Goal: Task Accomplishment & Management: Use online tool/utility

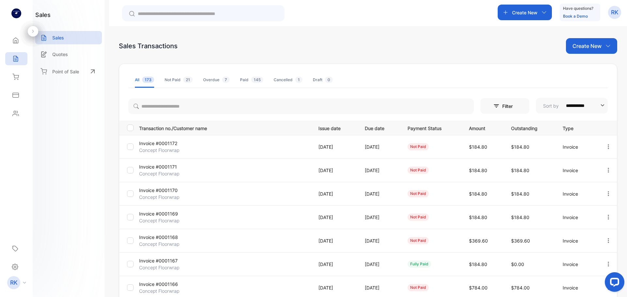
click at [176, 81] on div "Not Paid 21" at bounding box center [178, 80] width 28 height 6
click at [213, 77] on div "Overdue 7" at bounding box center [216, 80] width 26 height 6
click at [293, 81] on div "Cancelled 1" at bounding box center [287, 80] width 29 height 6
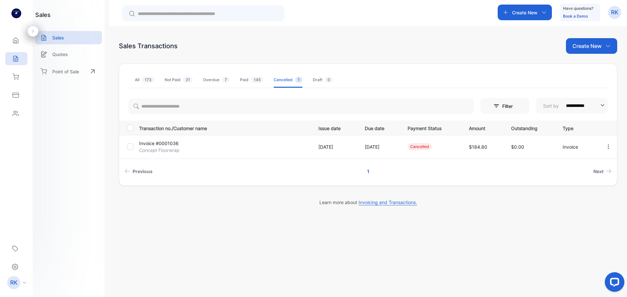
click at [251, 82] on span "145" at bounding box center [257, 80] width 12 height 6
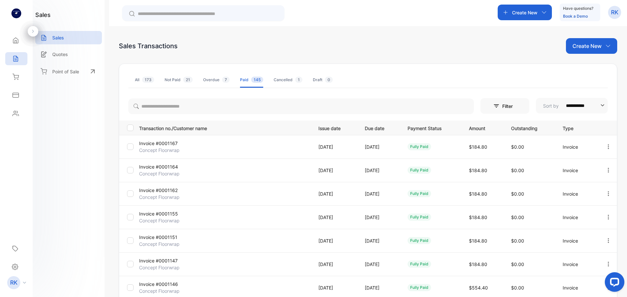
click at [150, 79] on span "173" at bounding box center [148, 80] width 12 height 6
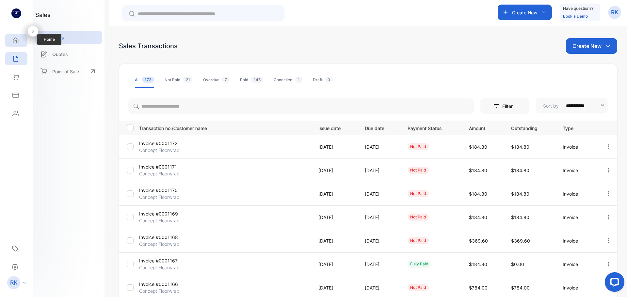
click at [17, 43] on icon at bounding box center [15, 41] width 5 height 6
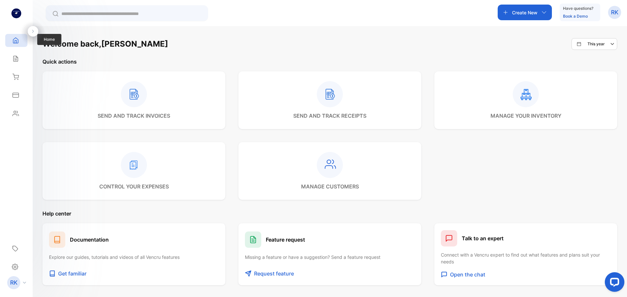
click at [17, 42] on icon at bounding box center [15, 40] width 7 height 7
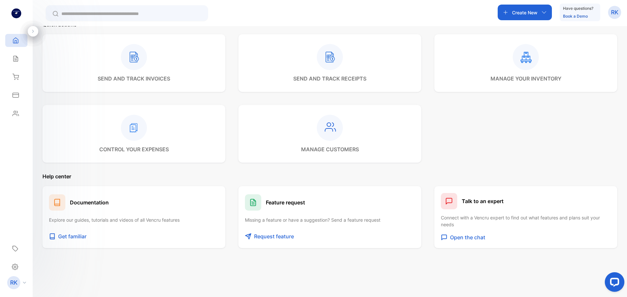
scroll to position [38, 0]
click at [14, 42] on icon at bounding box center [15, 40] width 7 height 7
click at [20, 60] on div "Sales" at bounding box center [16, 58] width 22 height 13
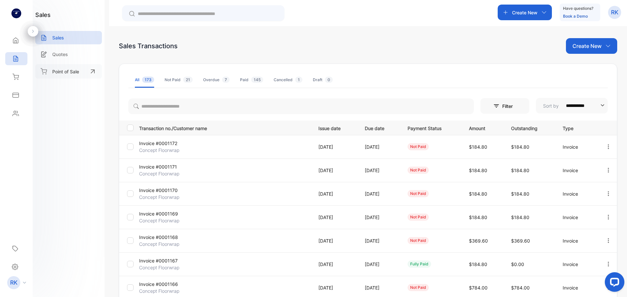
click at [62, 71] on p "Point of Sale" at bounding box center [65, 71] width 27 height 7
click at [521, 13] on p "Create New" at bounding box center [524, 12] width 25 height 7
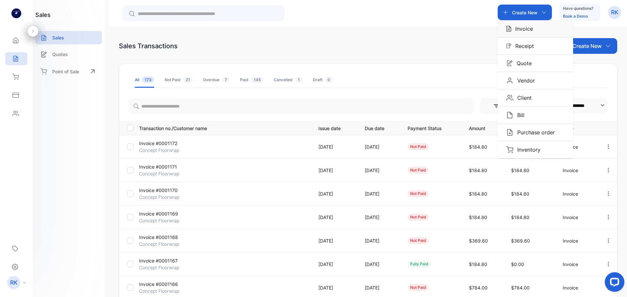
click at [536, 29] on div "Invoice" at bounding box center [534, 28] width 75 height 17
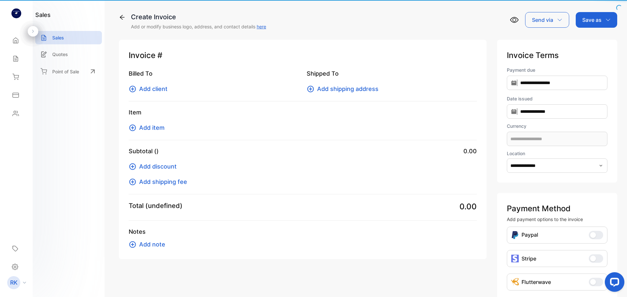
type input "**********"
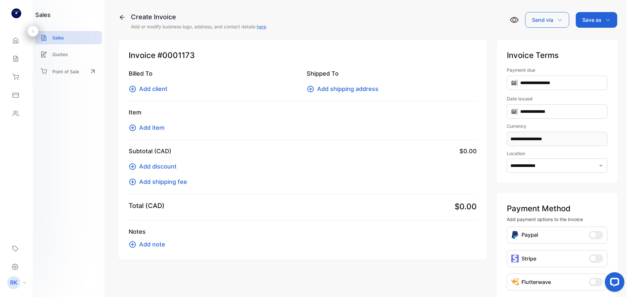
type input "**********"
click at [156, 88] on span "Add client" at bounding box center [153, 89] width 28 height 9
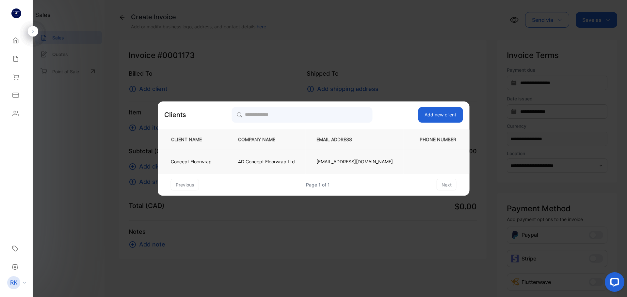
click at [272, 166] on td "4D Concept Floorwrap Ltd" at bounding box center [266, 161] width 78 height 23
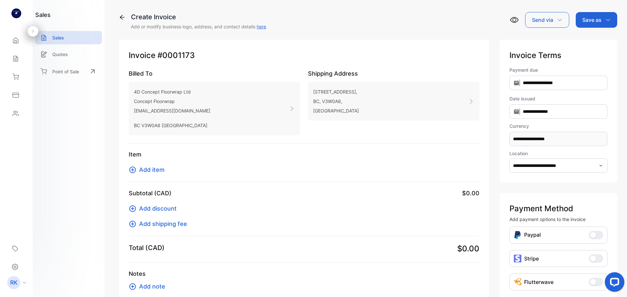
click at [154, 169] on span "Add item" at bounding box center [151, 169] width 25 height 9
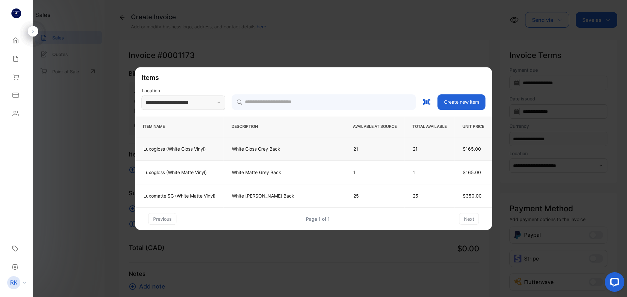
click at [310, 150] on p "White Gloss Grey Back" at bounding box center [284, 149] width 105 height 7
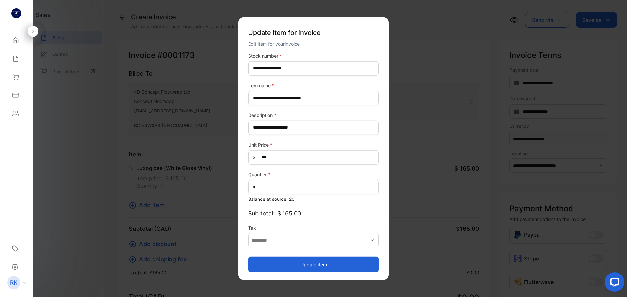
type input "**********"
click at [314, 264] on button "Update item" at bounding box center [313, 265] width 131 height 16
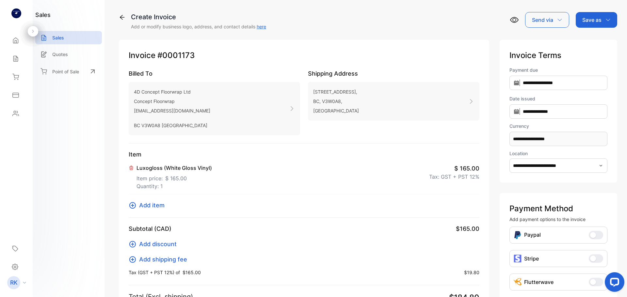
click at [589, 21] on p "Save as" at bounding box center [591, 20] width 19 height 8
click at [586, 37] on div "Invoice" at bounding box center [595, 41] width 38 height 13
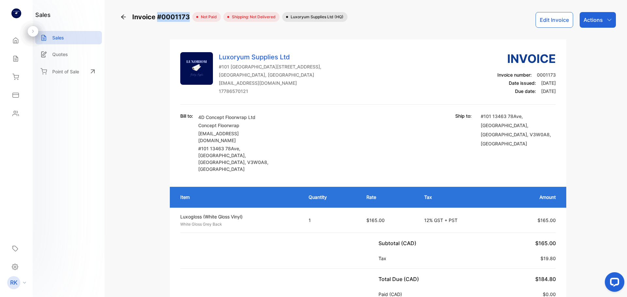
drag, startPoint x: 158, startPoint y: 18, endPoint x: 188, endPoint y: 20, distance: 30.1
click at [188, 20] on span "Invoice #0001173" at bounding box center [162, 17] width 60 height 10
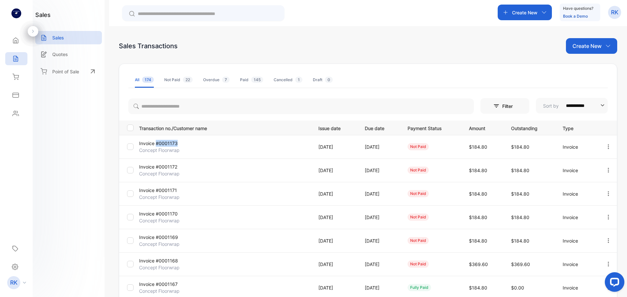
copy p "#0001173"
drag, startPoint x: 177, startPoint y: 142, endPoint x: 157, endPoint y: 145, distance: 19.7
click at [157, 144] on p "Invoice #0001173" at bounding box center [167, 143] width 57 height 7
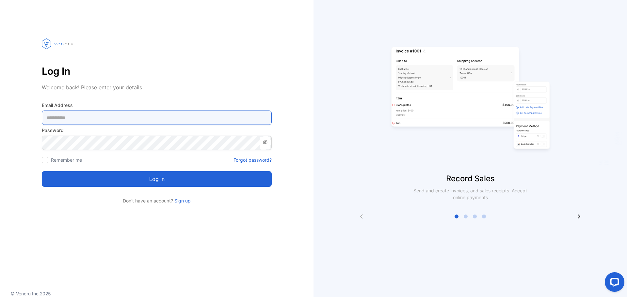
type Address-inputemail "**********"
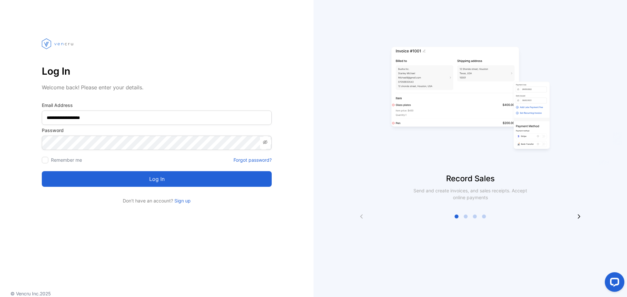
click at [267, 141] on icon at bounding box center [264, 142] width 5 height 5
click at [196, 181] on button "Log in" at bounding box center [157, 179] width 230 height 16
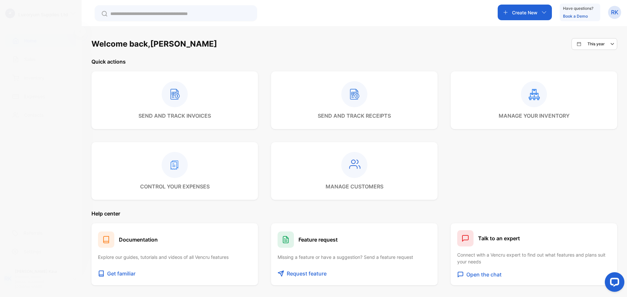
click at [52, 77] on div "Inventory" at bounding box center [40, 77] width 71 height 13
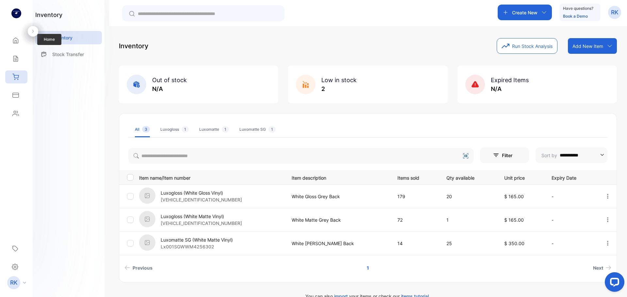
click at [16, 49] on div "Home Home" at bounding box center [16, 40] width 22 height 18
click at [16, 47] on div "Home Home" at bounding box center [16, 40] width 22 height 18
click at [16, 43] on icon at bounding box center [15, 41] width 5 height 6
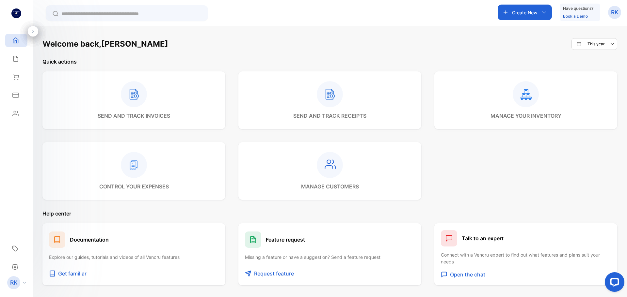
click at [523, 10] on p "Create New" at bounding box center [524, 12] width 25 height 7
click at [527, 27] on p "Invoice" at bounding box center [522, 29] width 22 height 8
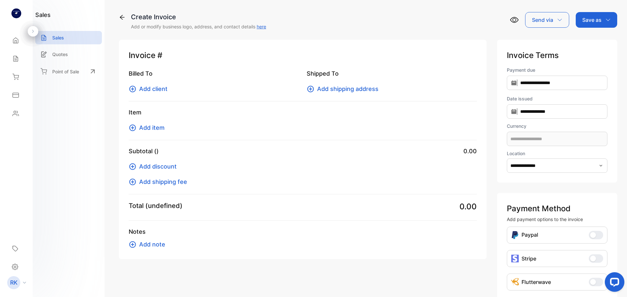
type input "**********"
click at [157, 90] on span "Add client" at bounding box center [153, 89] width 28 height 9
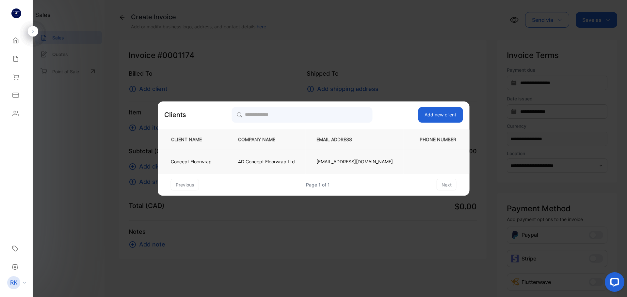
click at [239, 165] on td "4D Concept Floorwrap Ltd" at bounding box center [266, 161] width 78 height 23
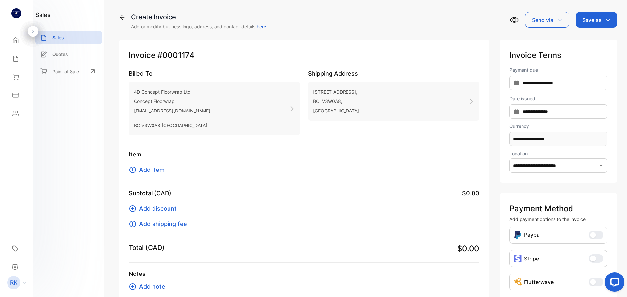
click at [148, 166] on span "Add item" at bounding box center [151, 169] width 25 height 9
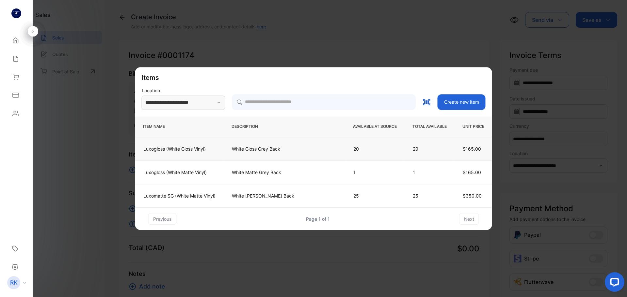
click at [269, 152] on p "White Gloss Grey Back" at bounding box center [284, 149] width 105 height 7
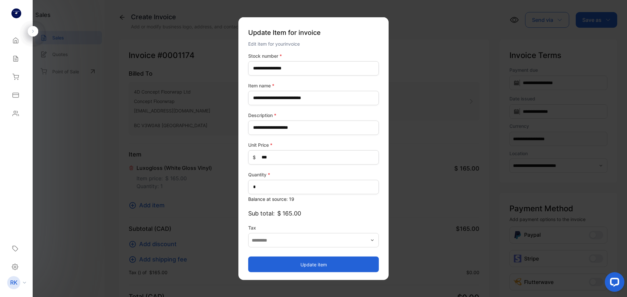
type input "**********"
click at [329, 265] on button "Update item" at bounding box center [313, 265] width 131 height 16
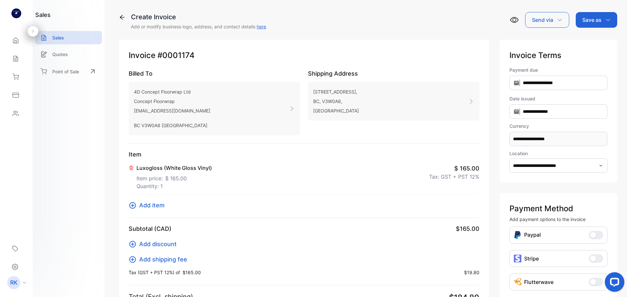
click at [594, 24] on div "Save as" at bounding box center [595, 20] width 41 height 16
click at [594, 45] on div "Invoice" at bounding box center [595, 41] width 38 height 13
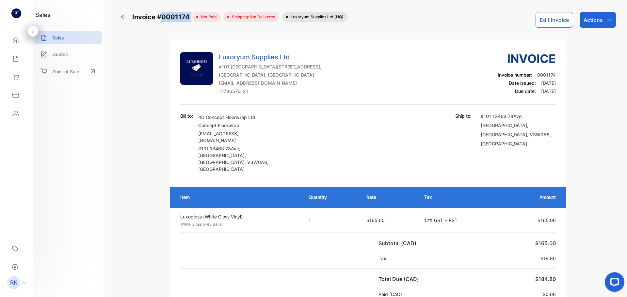
copy div "0001174"
copy div "0001174 n"
copy div "0001174"
copy span "0001174"
drag, startPoint x: 160, startPoint y: 16, endPoint x: 189, endPoint y: 19, distance: 29.9
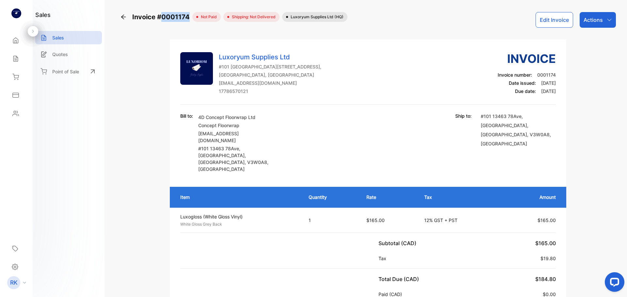
click at [189, 19] on span "Invoice #0001174" at bounding box center [162, 17] width 60 height 10
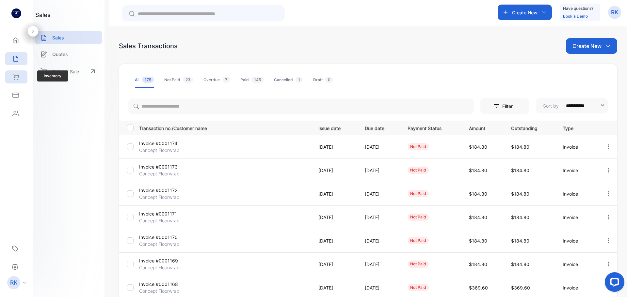
click at [23, 74] on div "Inventory" at bounding box center [16, 76] width 22 height 13
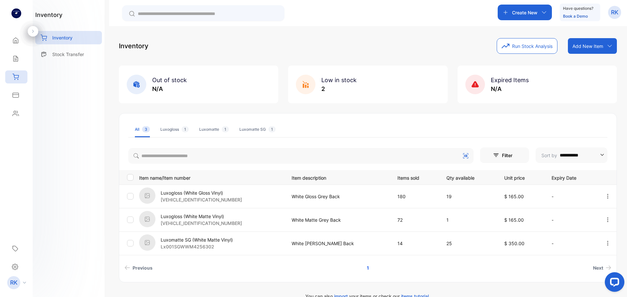
click at [518, 9] on p "Create New" at bounding box center [524, 12] width 25 height 7
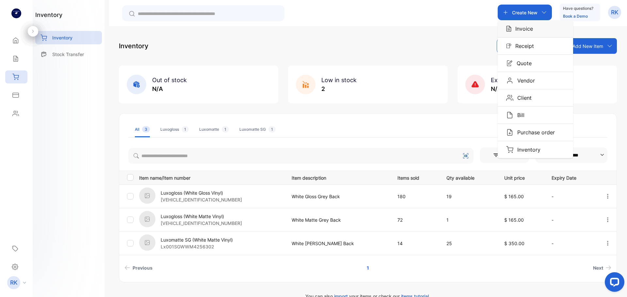
click at [514, 32] on p "Invoice" at bounding box center [522, 29] width 22 height 8
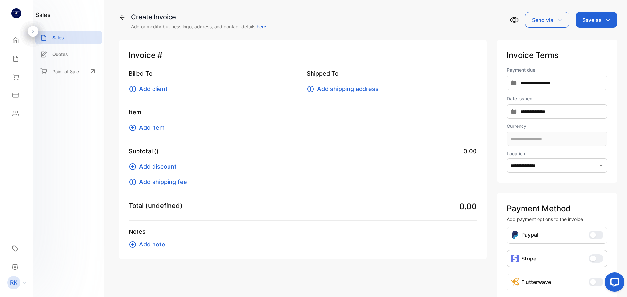
type input "**********"
click at [136, 89] on icon at bounding box center [133, 89] width 8 height 8
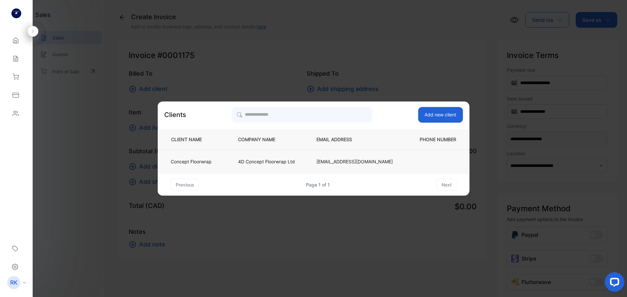
click at [258, 161] on p "4D Concept Floorwrap Ltd" at bounding box center [266, 161] width 57 height 7
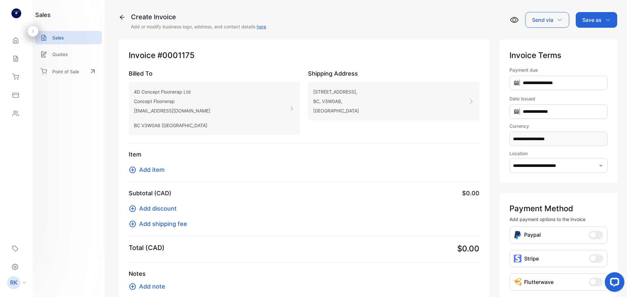
click at [147, 169] on span "Add item" at bounding box center [151, 169] width 25 height 9
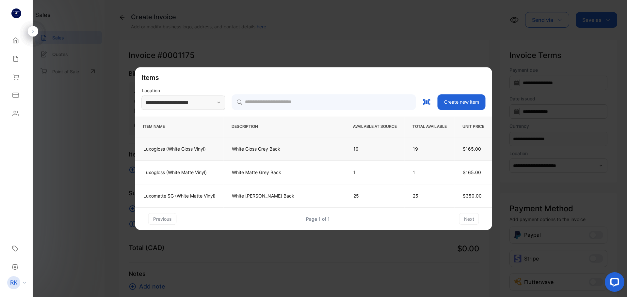
click at [298, 149] on p "White Gloss Grey Back" at bounding box center [284, 149] width 105 height 7
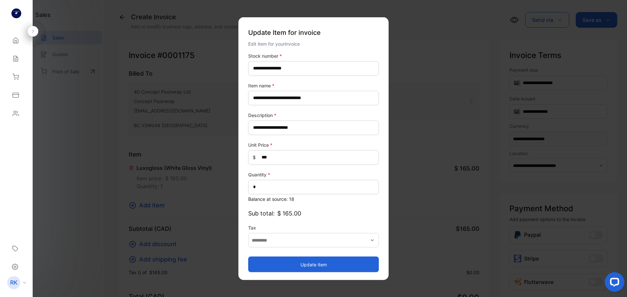
type input "**********"
click at [319, 263] on button "Update item" at bounding box center [313, 265] width 131 height 16
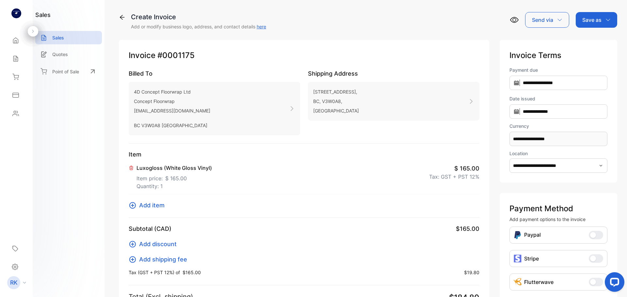
click at [583, 19] on p "Save as" at bounding box center [591, 20] width 19 height 8
click at [587, 46] on div "Invoice" at bounding box center [595, 41] width 38 height 13
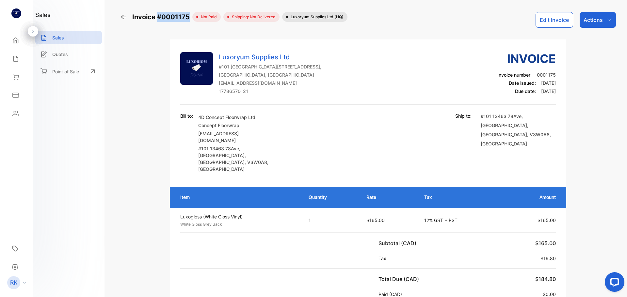
copy span "#0001175"
drag, startPoint x: 157, startPoint y: 17, endPoint x: 189, endPoint y: 14, distance: 32.2
click at [189, 14] on span "Invoice #0001175" at bounding box center [162, 17] width 60 height 10
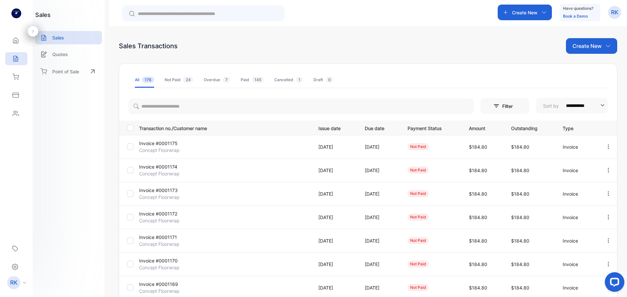
click at [573, 44] on p "Create New" at bounding box center [586, 46] width 29 height 8
click at [594, 64] on span "Invoice" at bounding box center [591, 67] width 15 height 7
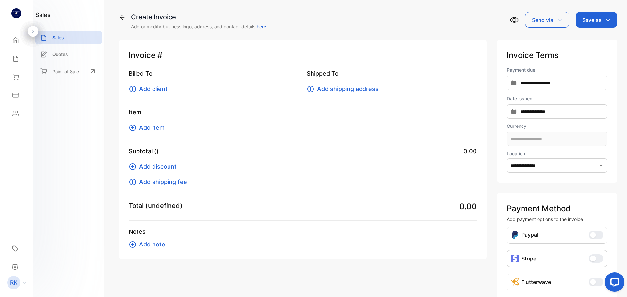
type input "**********"
click at [135, 88] on icon at bounding box center [132, 89] width 7 height 7
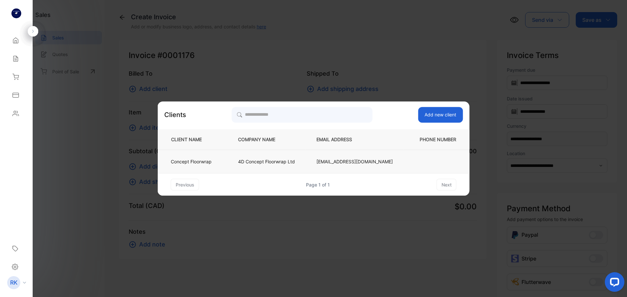
click at [266, 165] on p "4D Concept Floorwrap Ltd" at bounding box center [266, 161] width 57 height 7
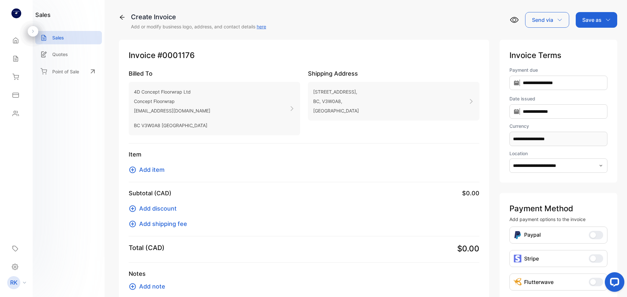
click at [139, 168] on span "Add item" at bounding box center [151, 169] width 25 height 9
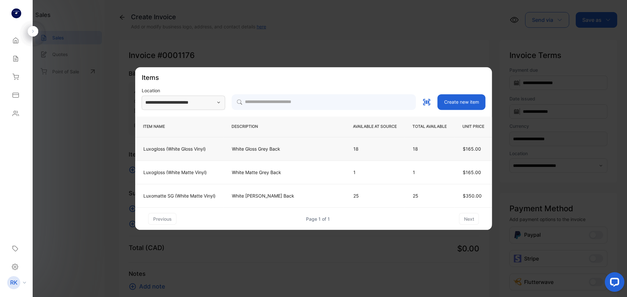
click at [333, 154] on td "White Gloss Grey Back" at bounding box center [284, 148] width 121 height 23
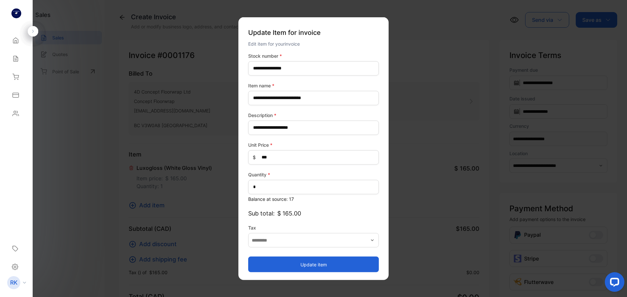
type input "**********"
click at [281, 188] on input "*" at bounding box center [313, 187] width 131 height 14
type input "*"
click at [314, 266] on button "Update item" at bounding box center [313, 265] width 131 height 16
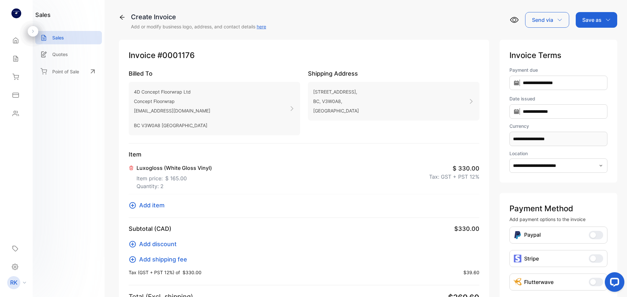
click at [597, 19] on p "Save as" at bounding box center [591, 20] width 19 height 8
click at [584, 43] on div "Invoice" at bounding box center [595, 41] width 38 height 13
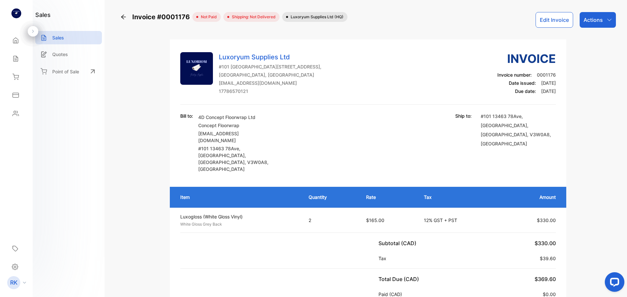
drag, startPoint x: 138, startPoint y: 20, endPoint x: 150, endPoint y: 16, distance: 13.2
click at [144, 18] on span "Invoice #0001176" at bounding box center [162, 17] width 60 height 10
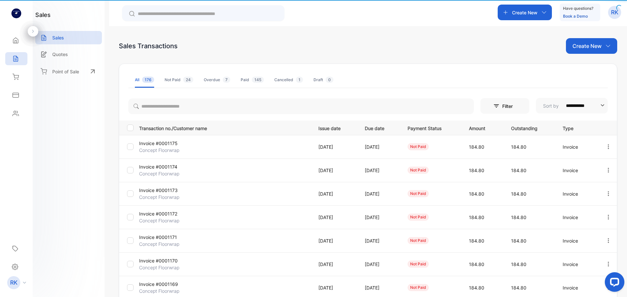
click at [158, 14] on input "text" at bounding box center [208, 13] width 140 height 7
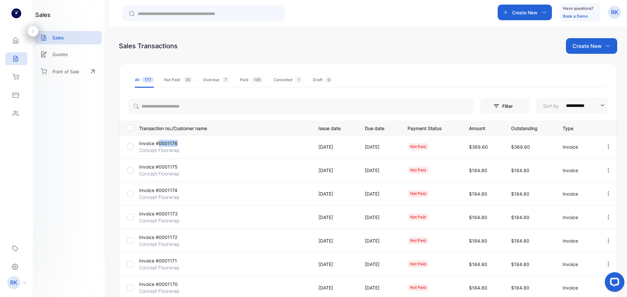
copy p "0001176"
drag, startPoint x: 175, startPoint y: 142, endPoint x: 159, endPoint y: 143, distance: 16.0
click at [159, 143] on p "Invoice #0001176" at bounding box center [167, 143] width 57 height 7
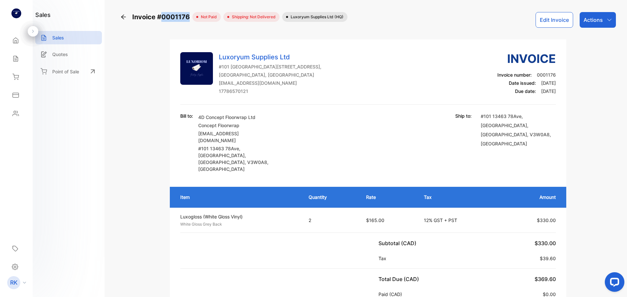
copy span "0001176"
drag, startPoint x: 161, startPoint y: 17, endPoint x: 188, endPoint y: 18, distance: 26.8
click at [188, 18] on span "Invoice #0001176" at bounding box center [162, 17] width 60 height 10
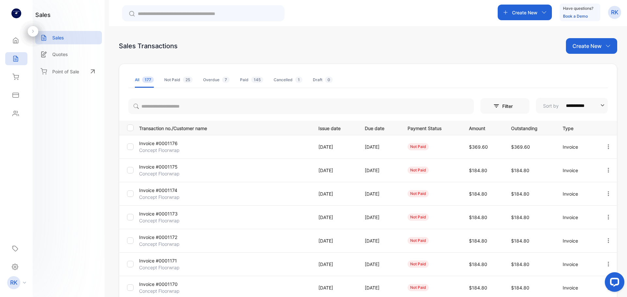
click at [576, 46] on p "Create New" at bounding box center [586, 46] width 29 height 8
click at [595, 71] on div "Invoice" at bounding box center [594, 67] width 46 height 13
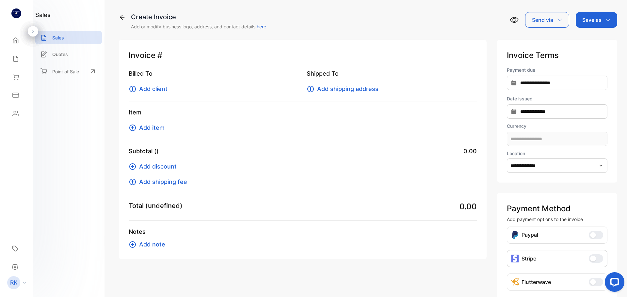
type input "**********"
click at [149, 89] on span "Add client" at bounding box center [153, 89] width 28 height 9
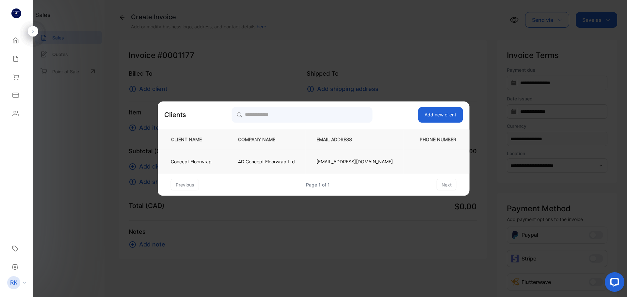
click at [251, 157] on td "4D Concept Floorwrap Ltd" at bounding box center [266, 161] width 78 height 23
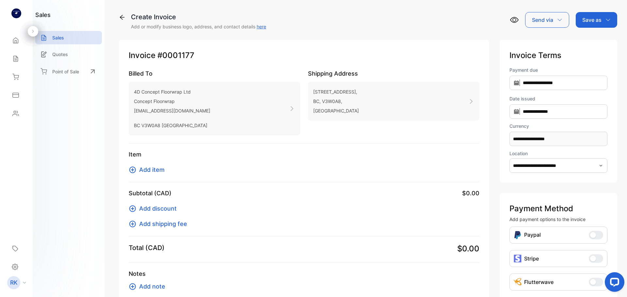
click at [134, 166] on icon at bounding box center [133, 170] width 8 height 8
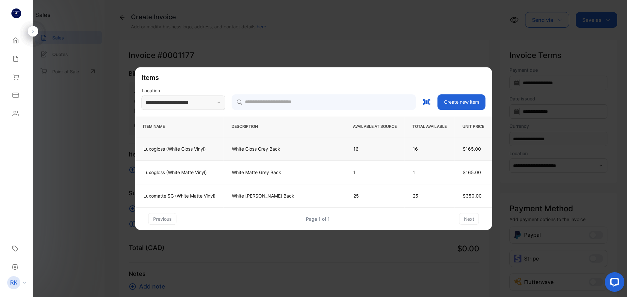
click at [272, 154] on td "White Gloss Grey Back" at bounding box center [284, 148] width 121 height 23
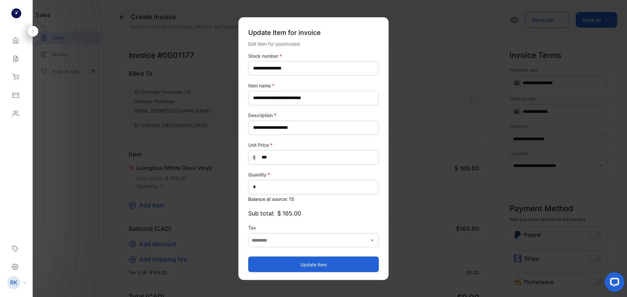
type input "**********"
click at [290, 269] on button "Update item" at bounding box center [313, 265] width 131 height 16
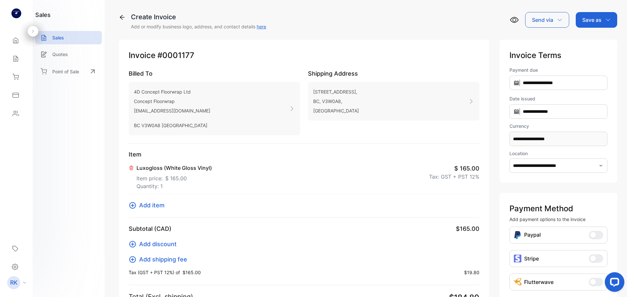
click at [589, 15] on div "Save as" at bounding box center [595, 20] width 41 height 16
click at [578, 40] on div "Invoice" at bounding box center [595, 41] width 38 height 13
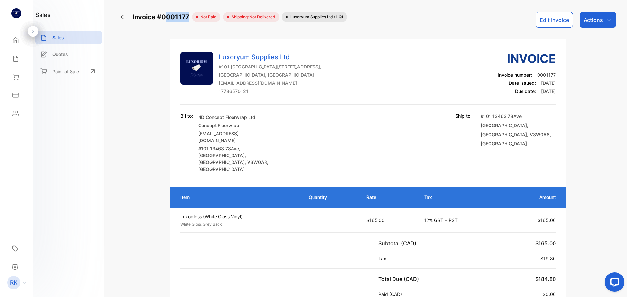
drag, startPoint x: 187, startPoint y: 17, endPoint x: 161, endPoint y: 12, distance: 26.6
click at [162, 12] on div "Invoice #0001177 not paid Shipping: Not Delivered Luxoryum Supplies Ltd (HQ) Ed…" at bounding box center [368, 148] width 518 height 297
click at [159, 12] on span "Invoice #0001177" at bounding box center [162, 17] width 60 height 10
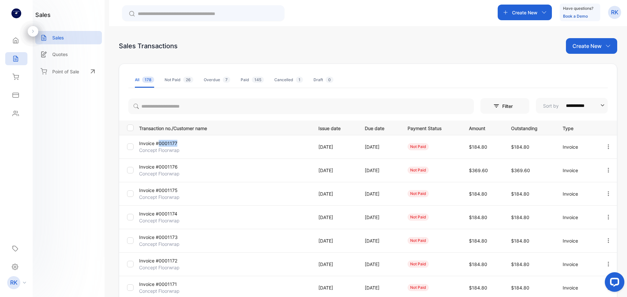
copy p "0001177"
drag, startPoint x: 158, startPoint y: 143, endPoint x: 177, endPoint y: 144, distance: 19.0
click at [177, 144] on p "Invoice #0001177" at bounding box center [167, 143] width 57 height 7
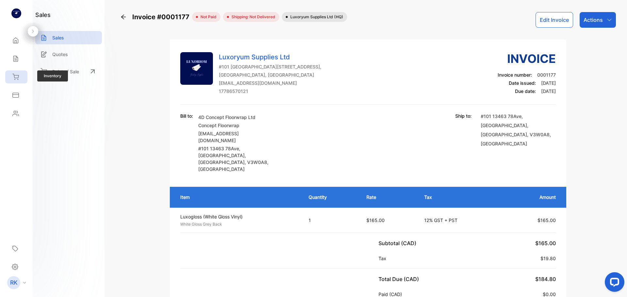
click at [15, 75] on icon at bounding box center [15, 77] width 7 height 7
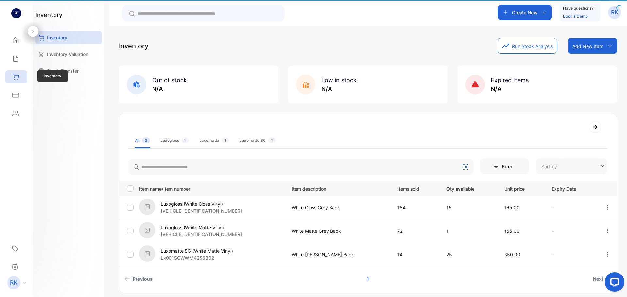
type input "**********"
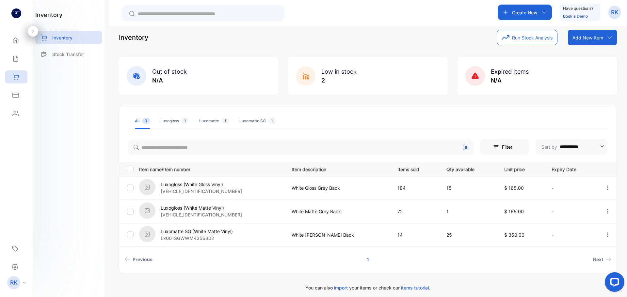
scroll to position [13, 0]
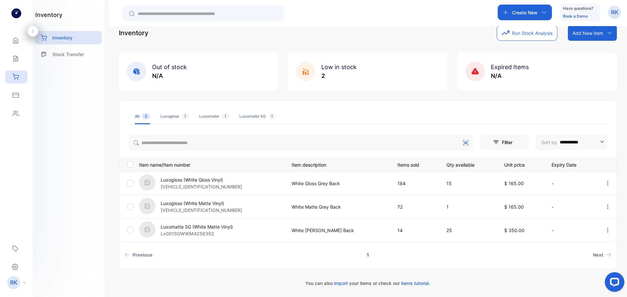
click at [223, 120] on li "Luxomatte 1" at bounding box center [214, 117] width 30 height 16
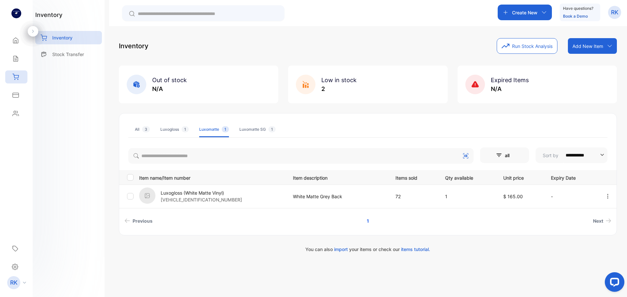
click at [515, 13] on p "Create New" at bounding box center [524, 12] width 25 height 7
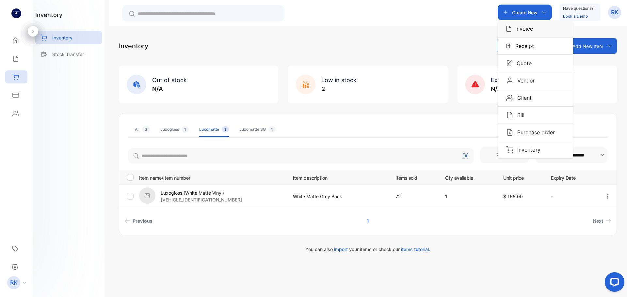
click at [521, 26] on p "Invoice" at bounding box center [522, 29] width 22 height 8
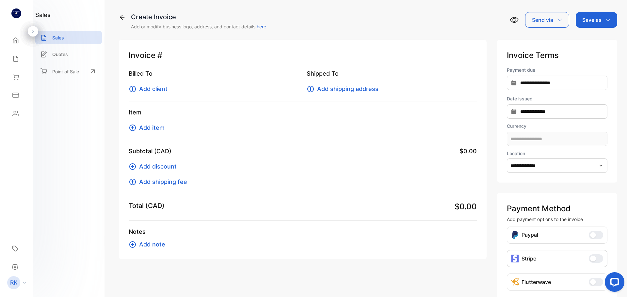
type input "**********"
click at [166, 87] on span "Add client" at bounding box center [153, 89] width 28 height 9
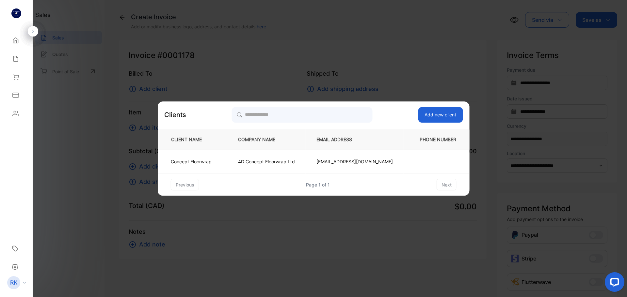
click at [223, 163] on td "Concept Floorwrap" at bounding box center [193, 161] width 70 height 23
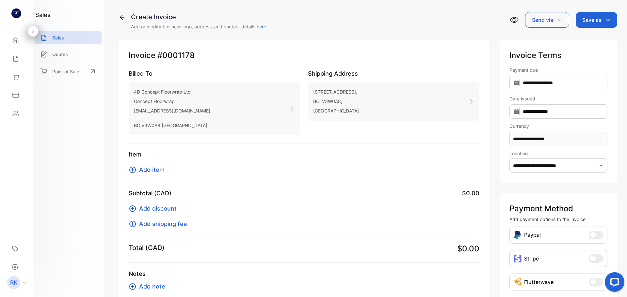
click at [148, 170] on span "Add item" at bounding box center [151, 169] width 25 height 9
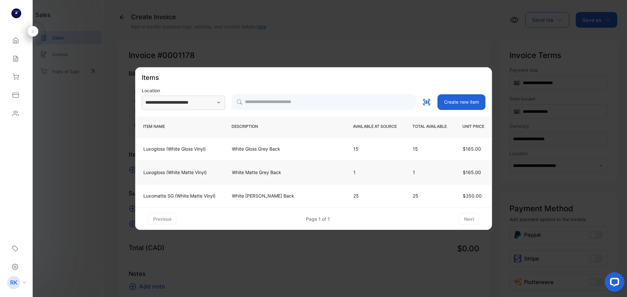
click at [235, 170] on p "White Matte Grey Back" at bounding box center [284, 172] width 105 height 7
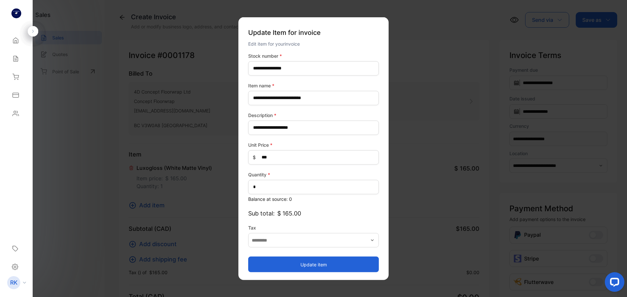
type input "**********"
click at [313, 263] on button "Update item" at bounding box center [313, 265] width 131 height 16
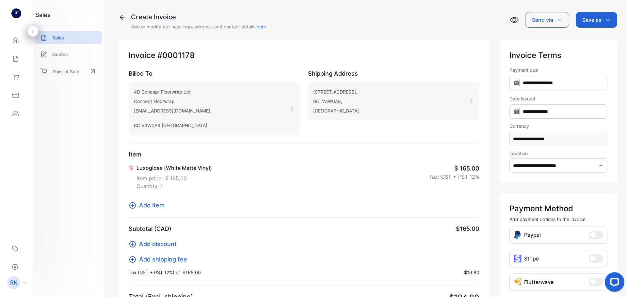
click at [577, 23] on div "Save as" at bounding box center [595, 20] width 41 height 16
click at [584, 43] on div "Invoice" at bounding box center [595, 41] width 38 height 13
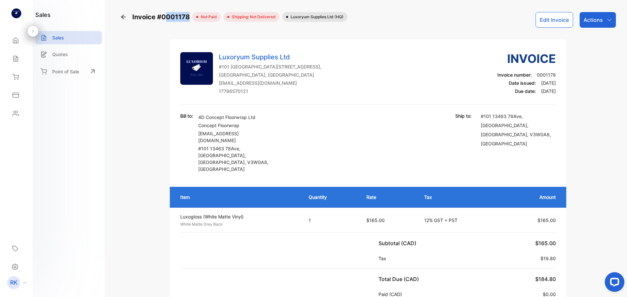
copy span "001178"
drag, startPoint x: 189, startPoint y: 18, endPoint x: 163, endPoint y: 17, distance: 25.5
click at [163, 17] on span "Invoice #0001178" at bounding box center [162, 17] width 60 height 10
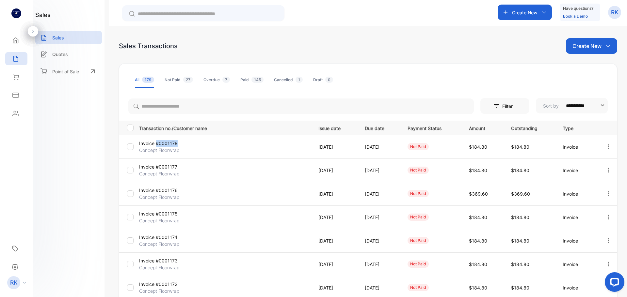
copy p "#0001178"
drag, startPoint x: 157, startPoint y: 146, endPoint x: 182, endPoint y: 143, distance: 24.9
click at [182, 143] on p "Invoice #0001178" at bounding box center [167, 143] width 57 height 7
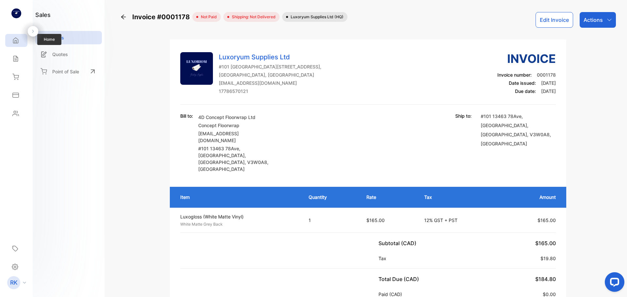
click at [19, 36] on div "Home" at bounding box center [16, 40] width 22 height 13
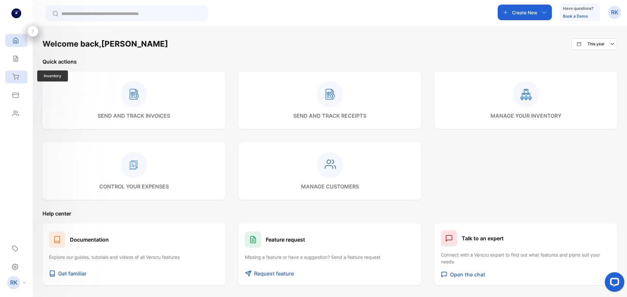
click at [14, 82] on div "Inventory" at bounding box center [16, 76] width 22 height 13
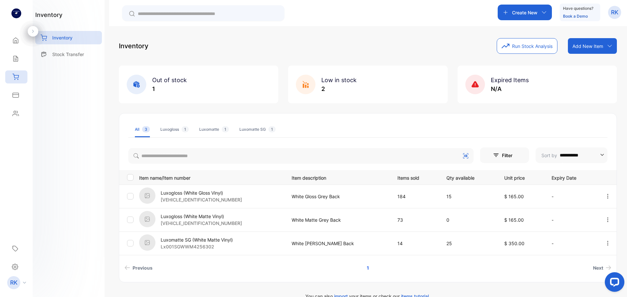
click at [523, 17] on div "Create New" at bounding box center [524, 13] width 54 height 16
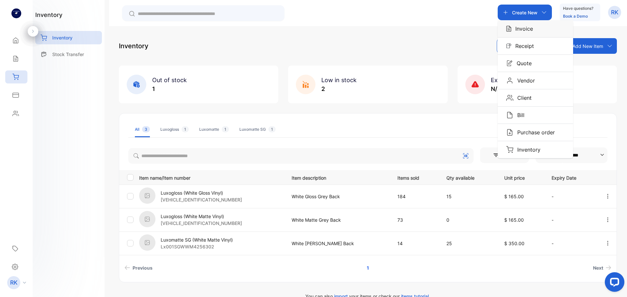
click at [520, 27] on p "Invoice" at bounding box center [522, 29] width 22 height 8
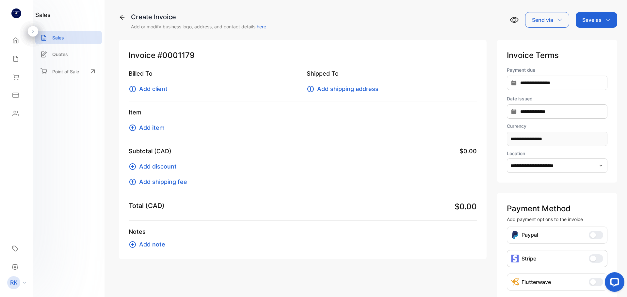
click at [155, 88] on span "Add client" at bounding box center [153, 89] width 28 height 9
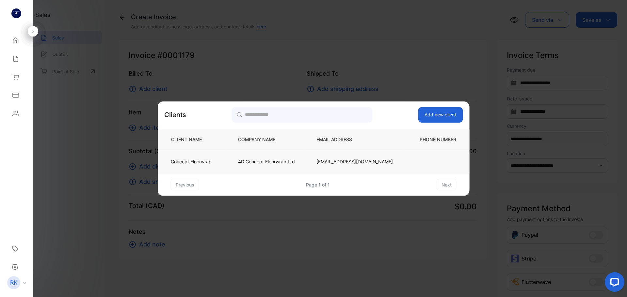
click at [236, 167] on td "4D Concept Floorwrap Ltd" at bounding box center [266, 161] width 78 height 23
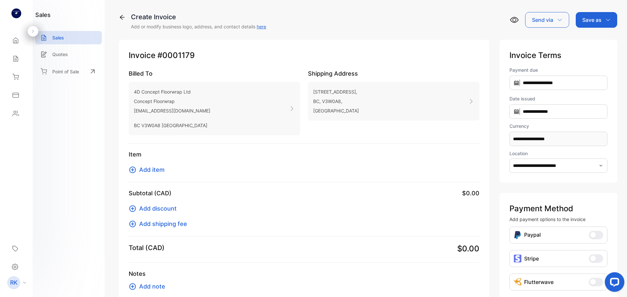
click at [149, 169] on span "Add item" at bounding box center [151, 169] width 25 height 9
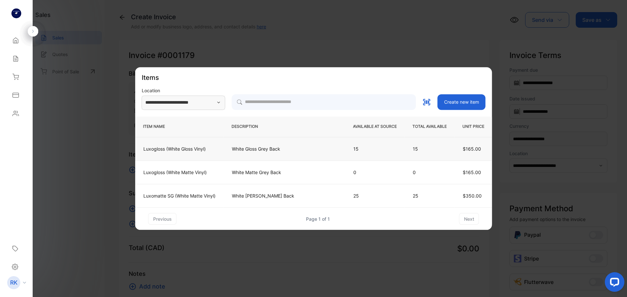
click at [261, 151] on p "White Gloss Grey Back" at bounding box center [284, 149] width 105 height 7
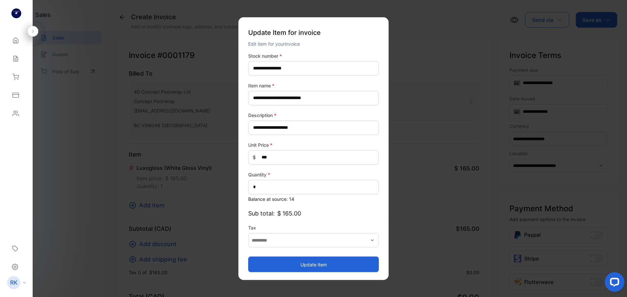
type input "**********"
click at [279, 264] on button "Update item" at bounding box center [313, 265] width 131 height 16
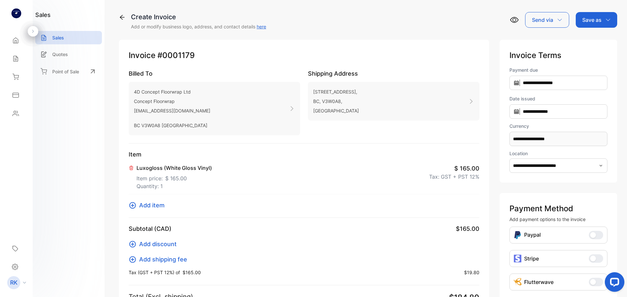
click at [587, 19] on p "Save as" at bounding box center [591, 20] width 19 height 8
click at [582, 39] on div "Invoice" at bounding box center [595, 41] width 38 height 13
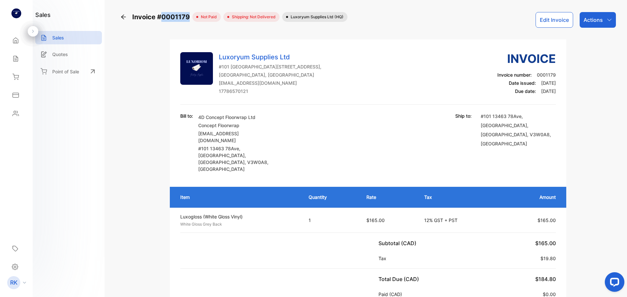
drag, startPoint x: 167, startPoint y: 22, endPoint x: 190, endPoint y: 22, distance: 22.5
click at [190, 22] on div "Invoice #0001179 not paid Shipping: Not Delivered Luxoryum Supplies Ltd (HQ) Ed…" at bounding box center [367, 20] width 495 height 16
click at [17, 78] on icon at bounding box center [16, 77] width 6 height 6
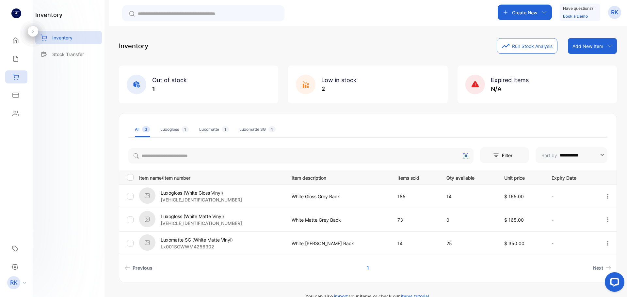
scroll to position [13, 0]
